Goal: Transaction & Acquisition: Purchase product/service

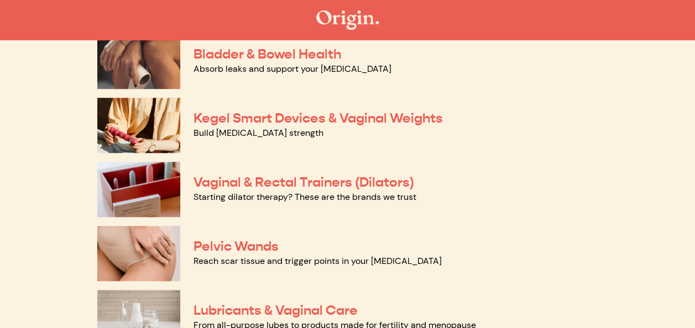
scroll to position [380, 0]
click at [239, 243] on link "Pelvic Wands" at bounding box center [236, 246] width 85 height 17
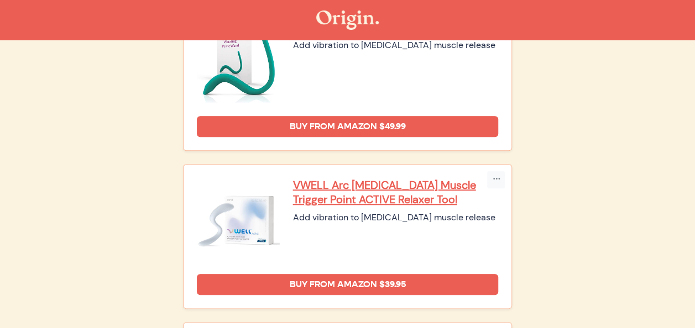
scroll to position [483, 0]
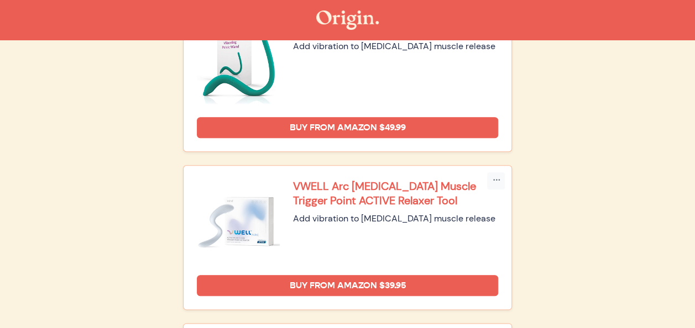
click at [381, 188] on p "VWELL Arc [MEDICAL_DATA] Muscle Trigger Point ACTIVE Relaxer Tool" at bounding box center [396, 193] width 206 height 29
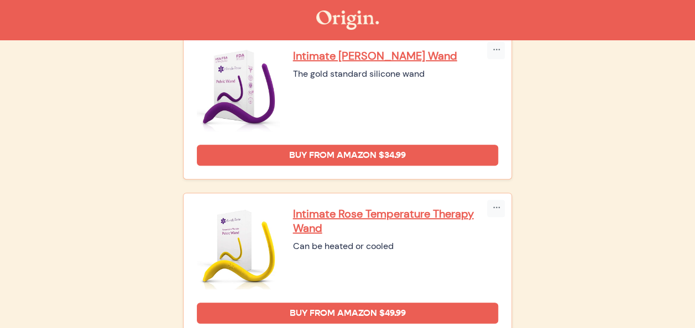
scroll to position [0, 0]
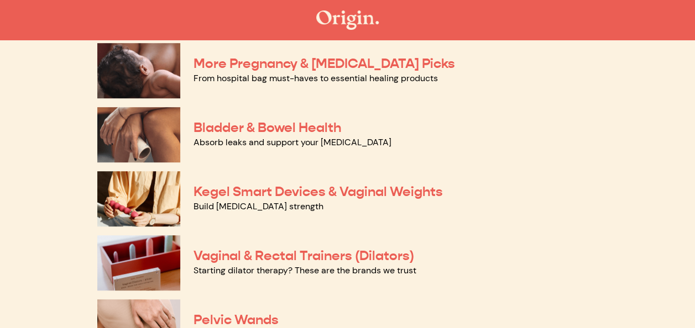
scroll to position [307, 0]
